Goal: Task Accomplishment & Management: Manage account settings

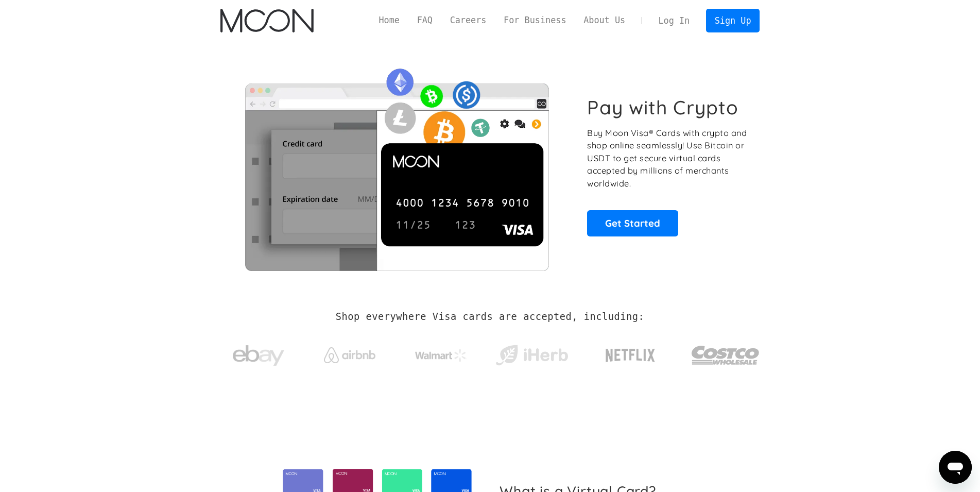
click at [650, 268] on div "Pay with Crypto Buy Moon Visa® Cards with crypto and shop online seamlessly! Us…" at bounding box center [490, 165] width 540 height 209
click at [683, 28] on link "Log In" at bounding box center [674, 20] width 48 height 23
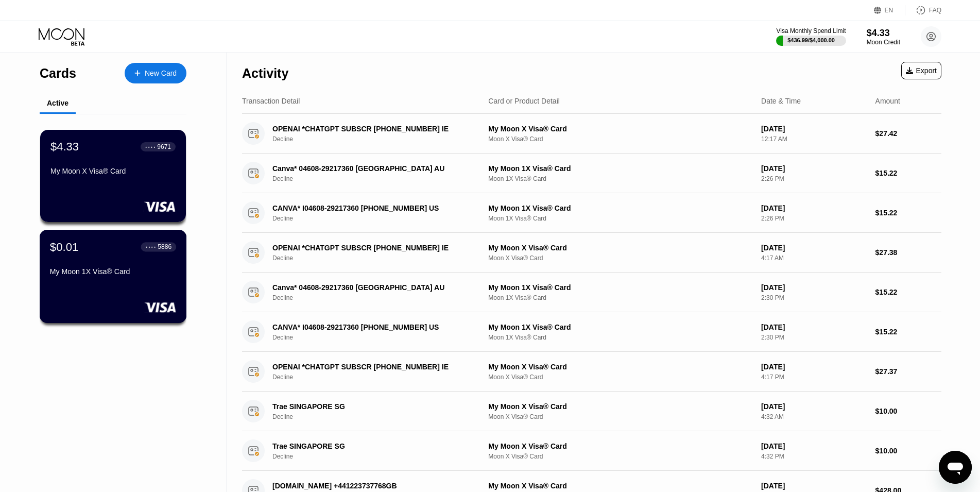
click at [116, 288] on div "$0.01 ● ● ● ● 5886 My Moon 1X Visa® Card" at bounding box center [113, 276] width 147 height 93
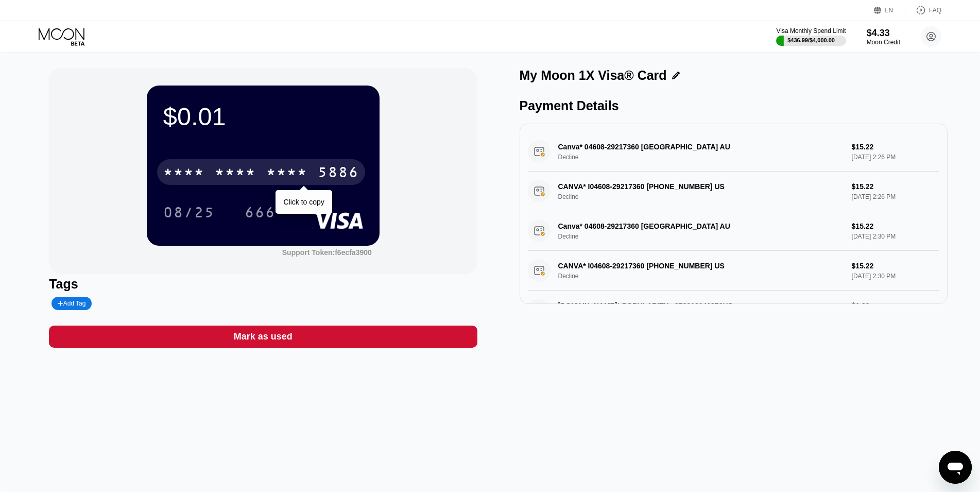
click at [271, 174] on div "* * * *" at bounding box center [286, 173] width 41 height 16
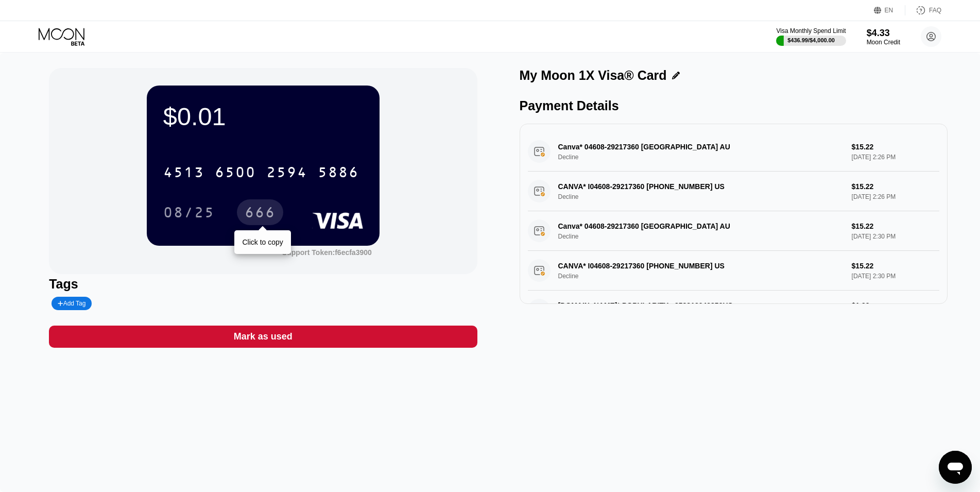
click at [246, 215] on div "666" at bounding box center [260, 213] width 31 height 16
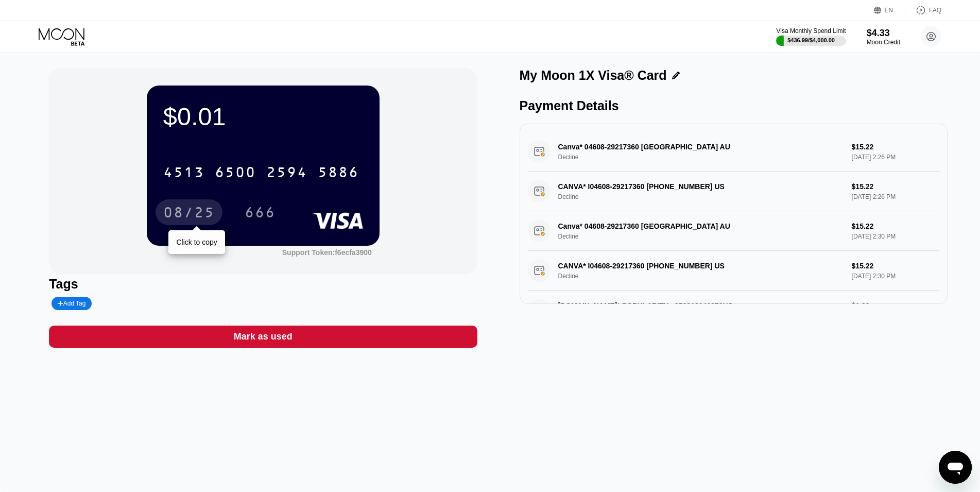
click at [203, 215] on div "08/25" at bounding box center [188, 213] width 51 height 16
